Goal: Find specific page/section: Find specific page/section

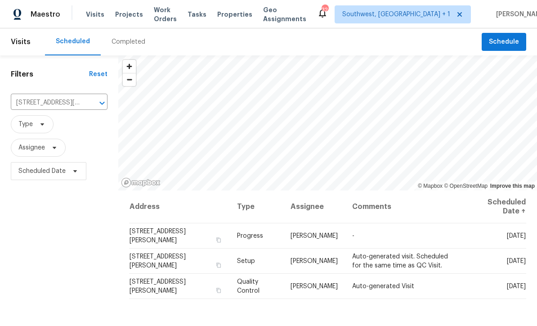
click at [122, 18] on span "Projects" at bounding box center [129, 14] width 28 height 9
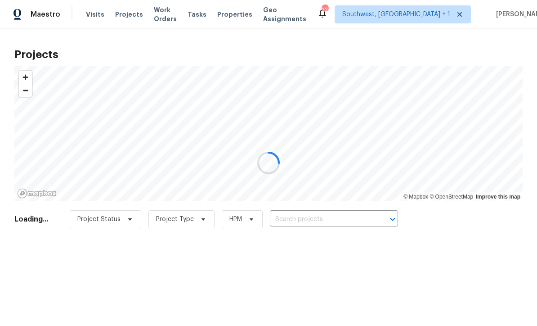
click at [303, 217] on input "text" at bounding box center [321, 219] width 103 height 14
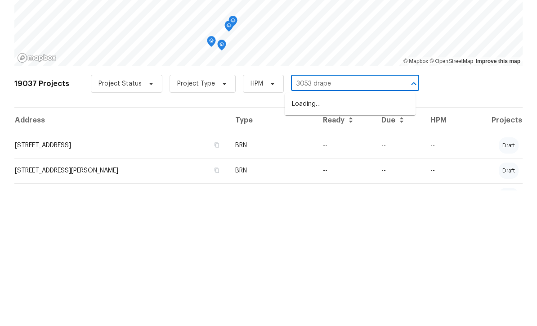
type input "3053 [PERSON_NAME]"
click at [355, 232] on li "[STREET_ADDRESS][PERSON_NAME]" at bounding box center [350, 239] width 131 height 15
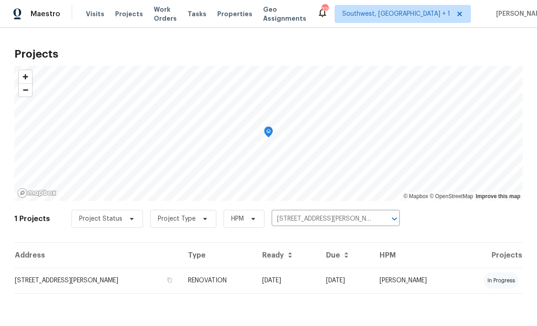
click at [247, 286] on td "RENOVATION" at bounding box center [218, 280] width 74 height 25
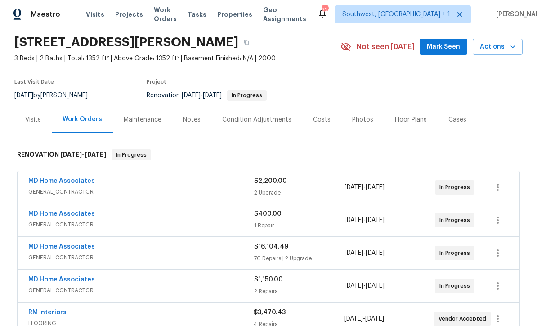
scroll to position [22, 0]
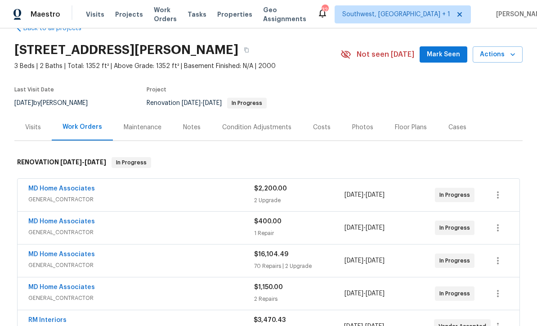
click at [226, 231] on span "GENERAL_CONTRACTOR" at bounding box center [141, 232] width 226 height 9
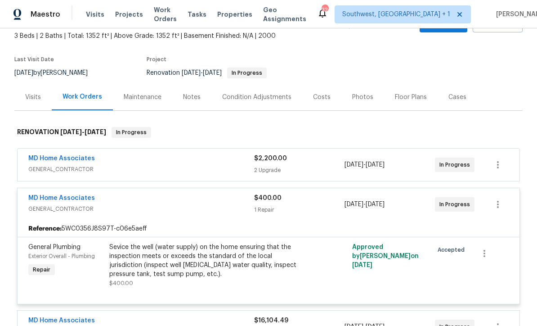
scroll to position [14, 0]
